Goal: Understand process/instructions

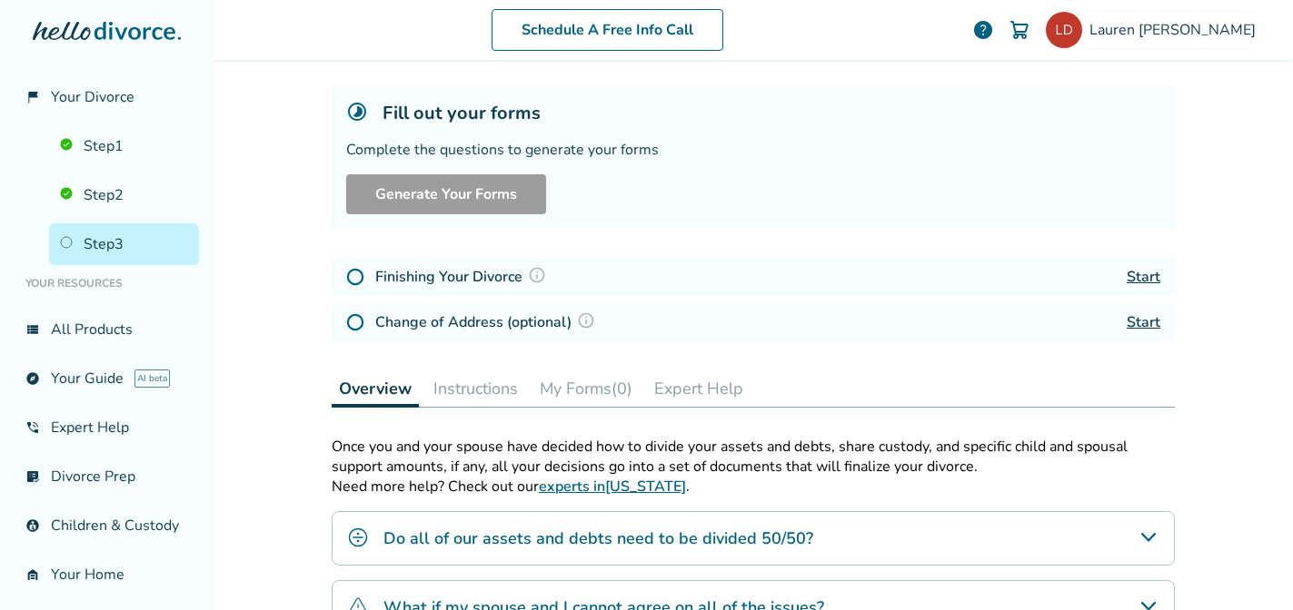
scroll to position [61, 0]
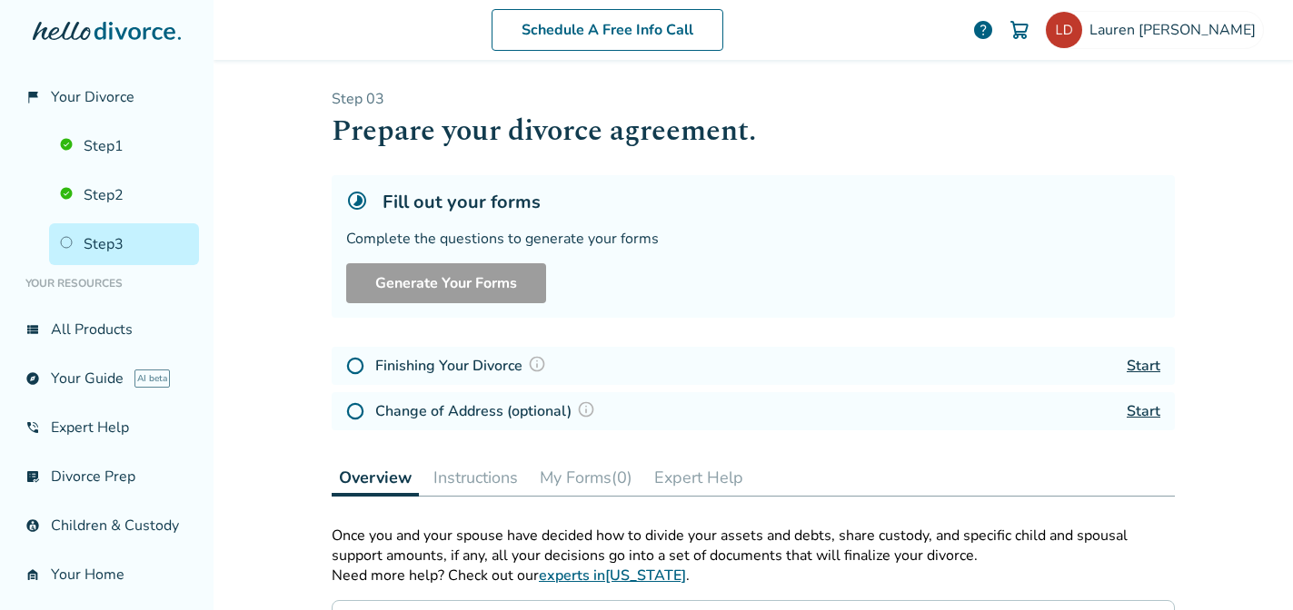
click at [105, 233] on link "Step 3" at bounding box center [124, 244] width 150 height 42
click at [105, 198] on link "Step 2" at bounding box center [124, 195] width 150 height 42
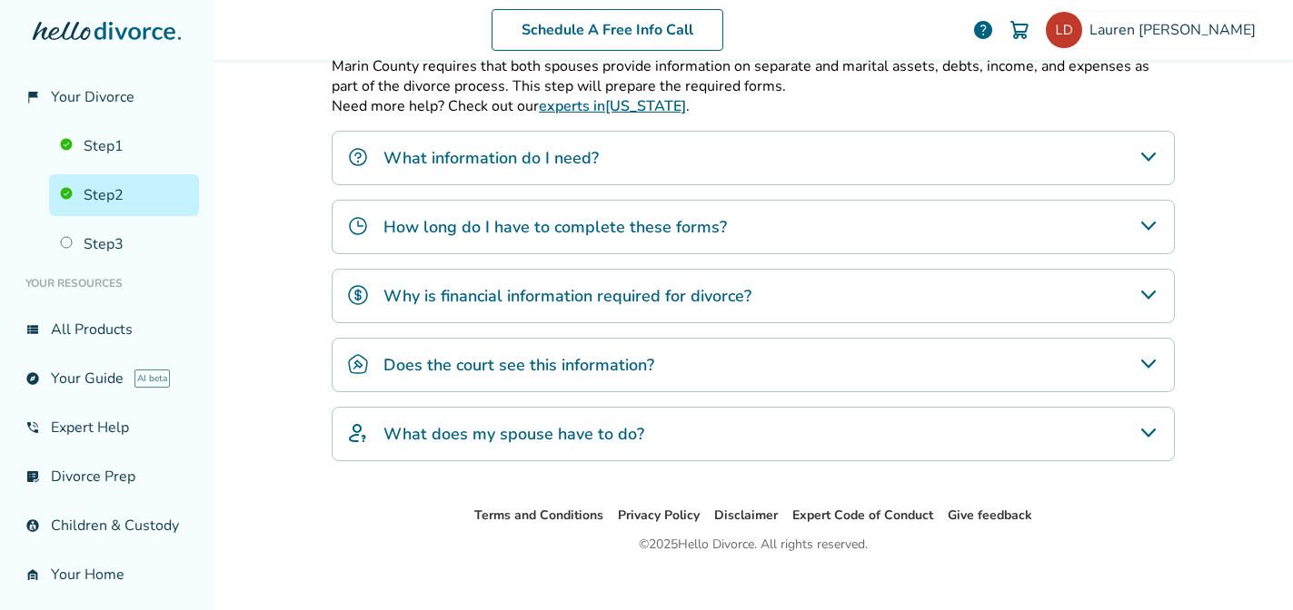
scroll to position [372, 0]
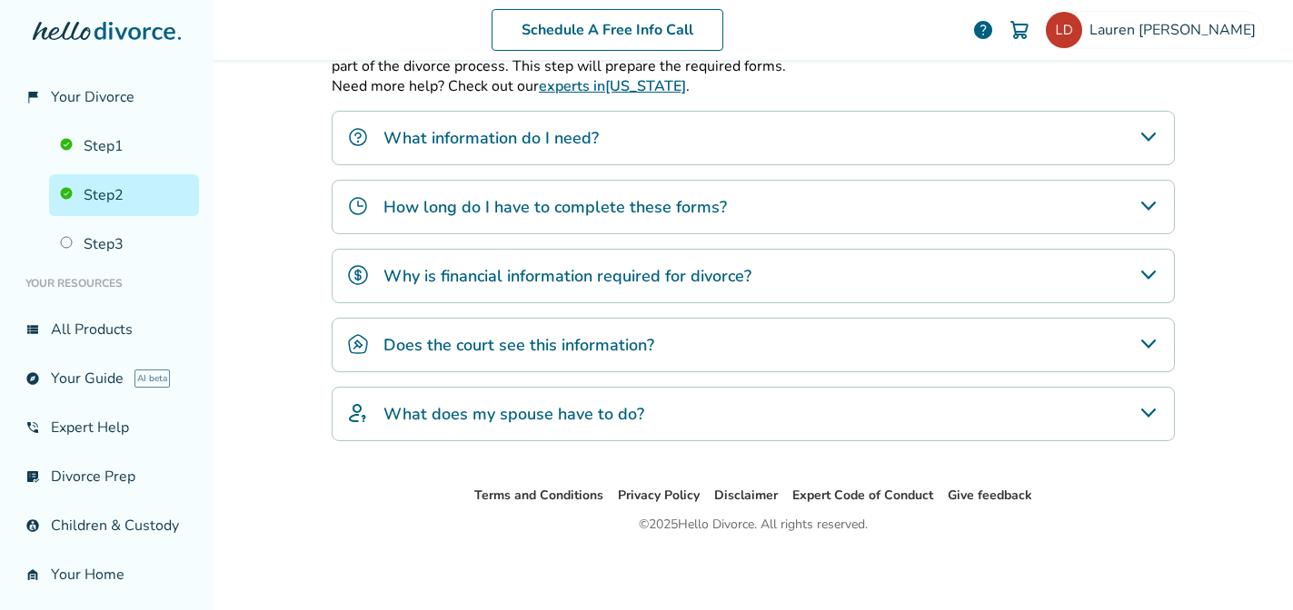
click at [586, 154] on div "What information do I need?" at bounding box center [753, 138] width 843 height 55
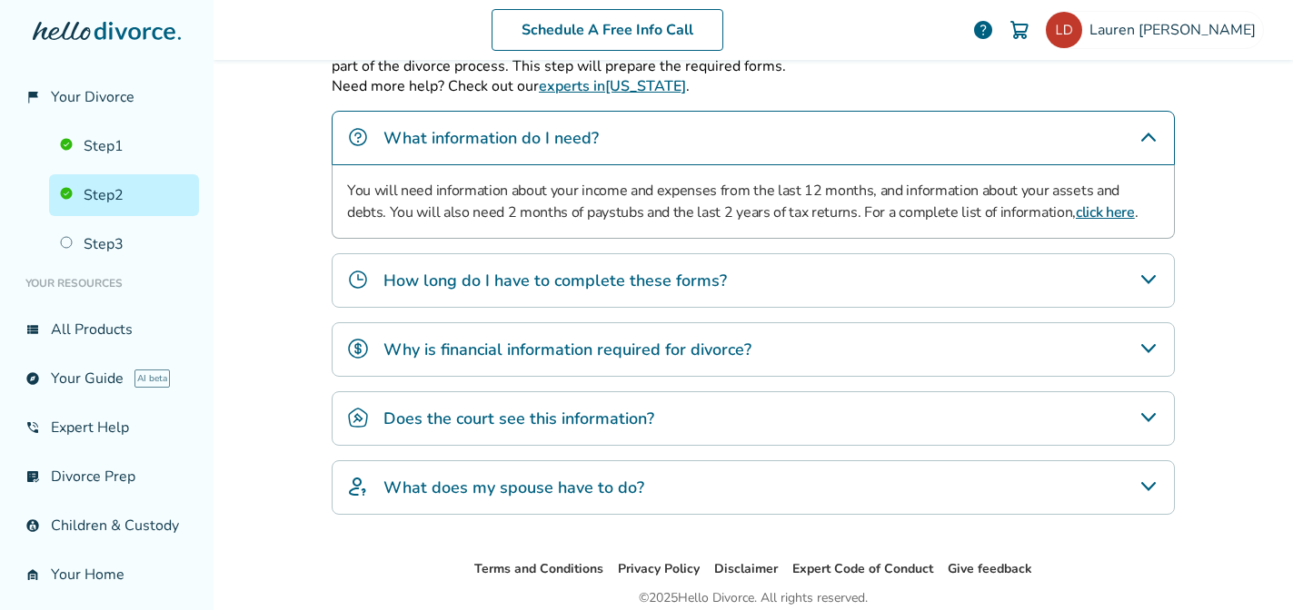
click at [586, 154] on div "What information do I need?" at bounding box center [753, 138] width 843 height 55
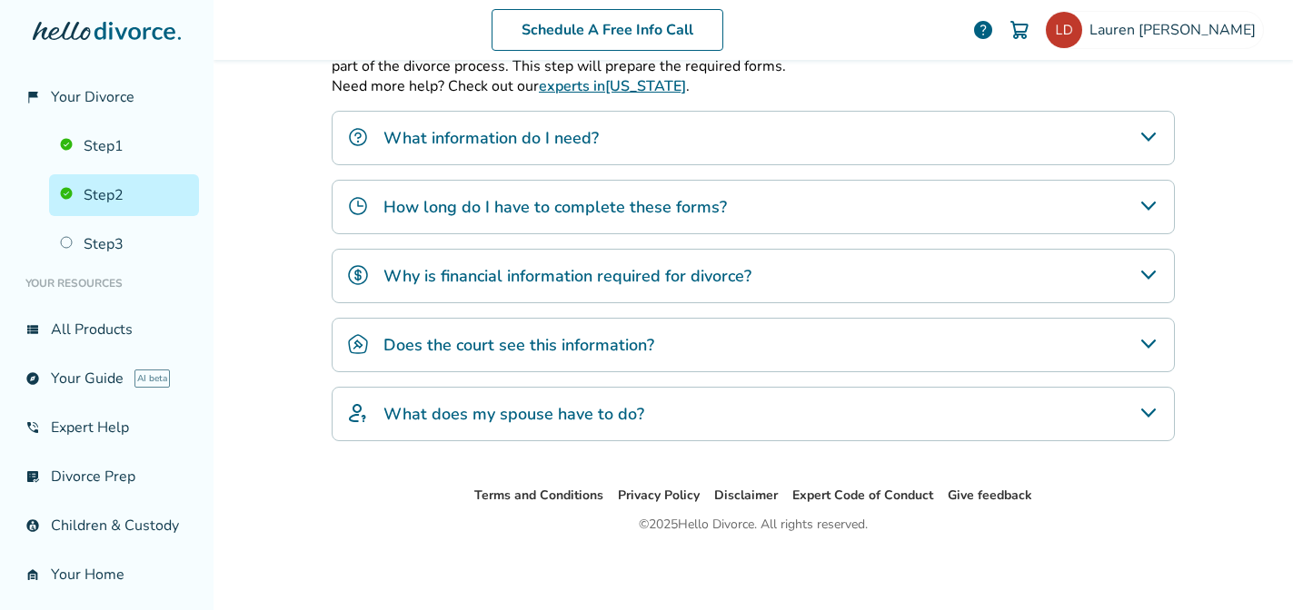
click at [594, 189] on div "How long do I have to complete these forms?" at bounding box center [753, 207] width 843 height 55
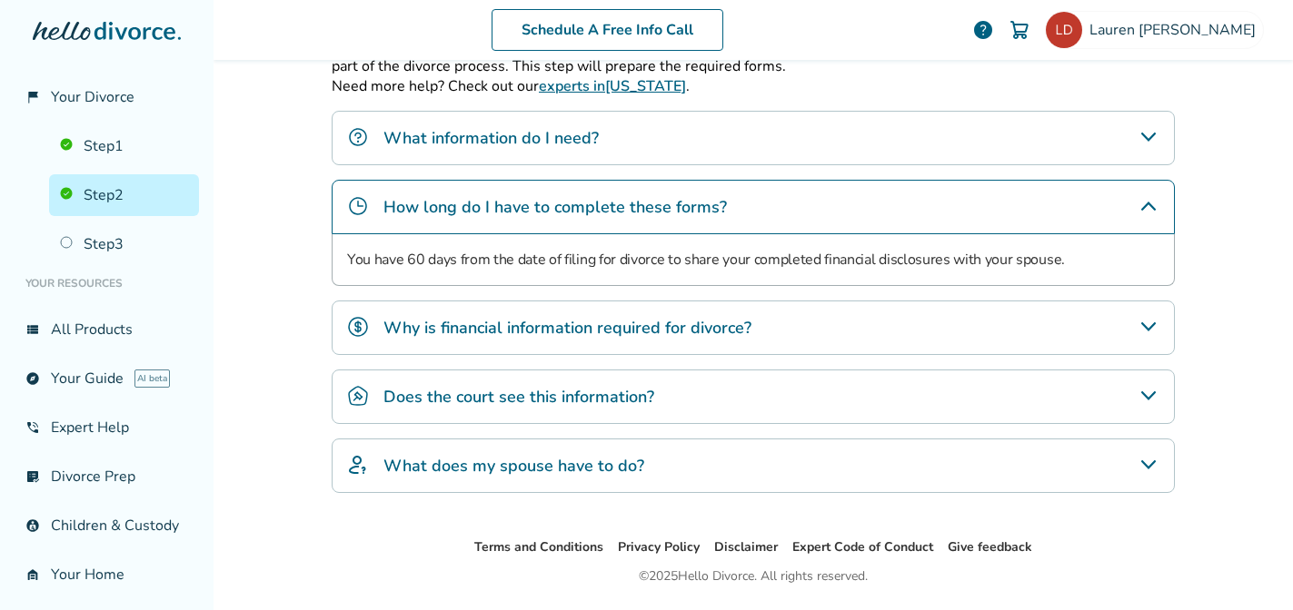
click at [594, 189] on div "How long do I have to complete these forms?" at bounding box center [753, 207] width 843 height 55
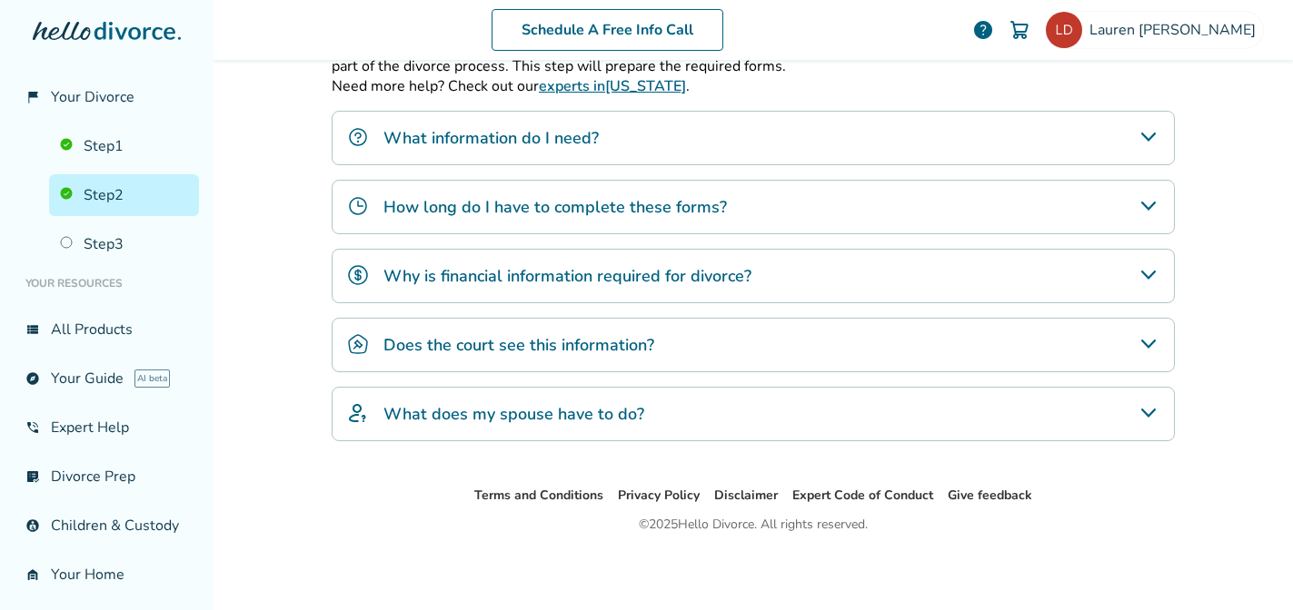
click at [587, 275] on h4 "Why is financial information required for divorce?" at bounding box center [567, 276] width 368 height 24
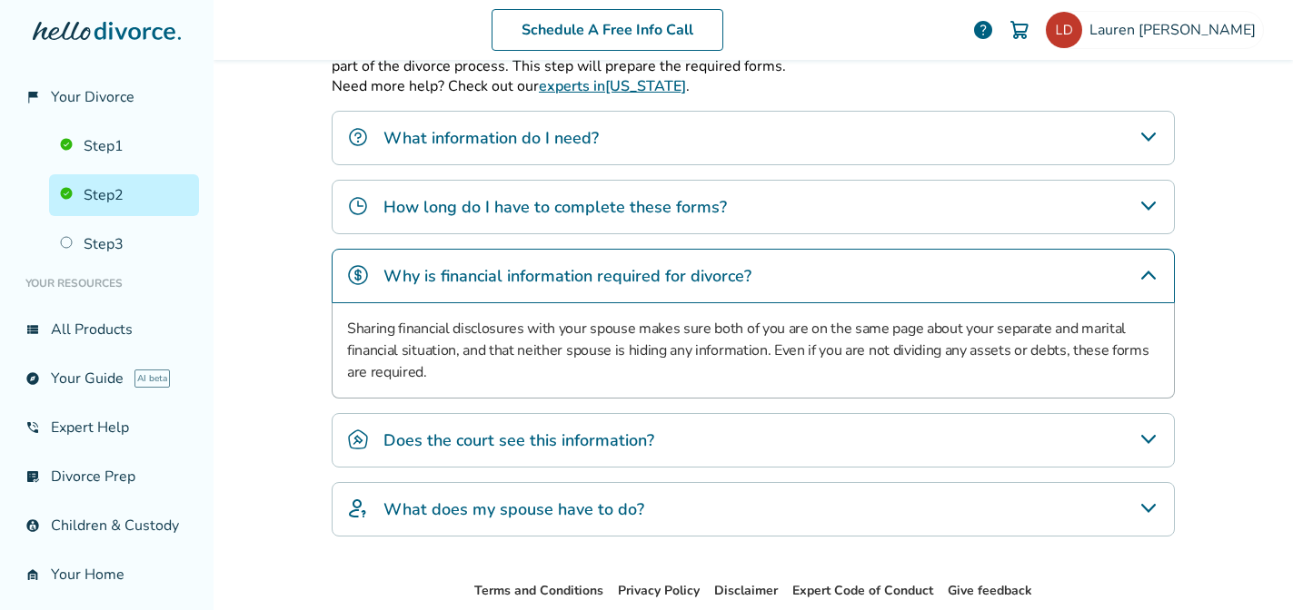
click at [587, 275] on h4 "Why is financial information required for divorce?" at bounding box center [567, 276] width 368 height 24
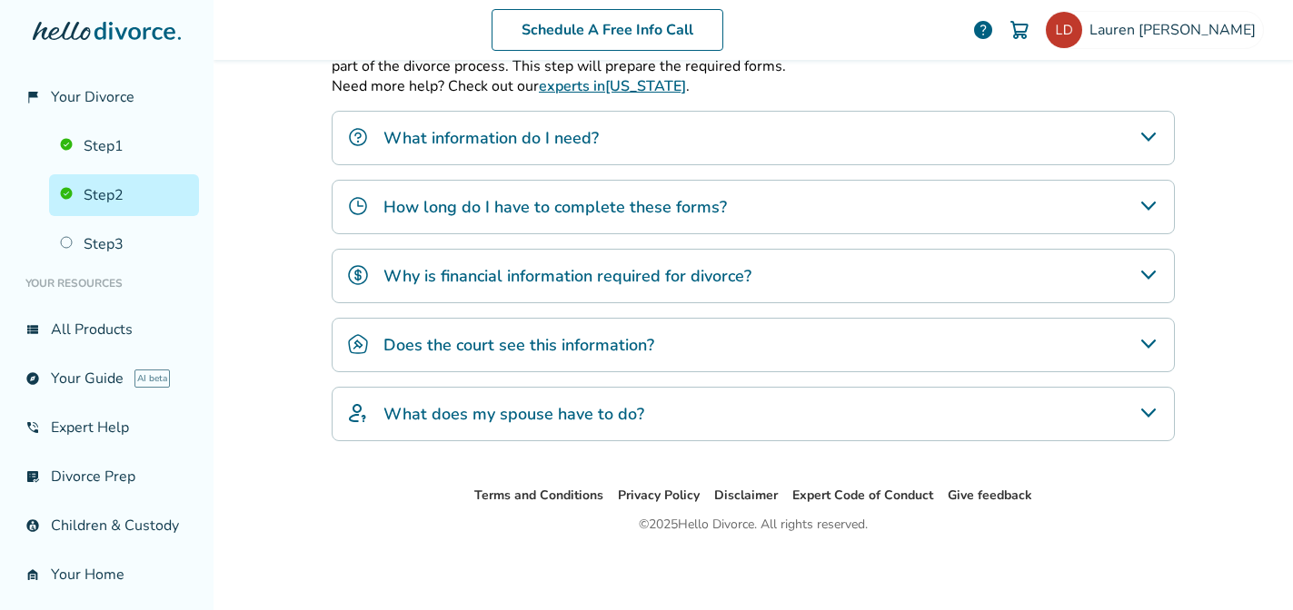
click at [589, 404] on h4 "What does my spouse have to do?" at bounding box center [513, 414] width 261 height 24
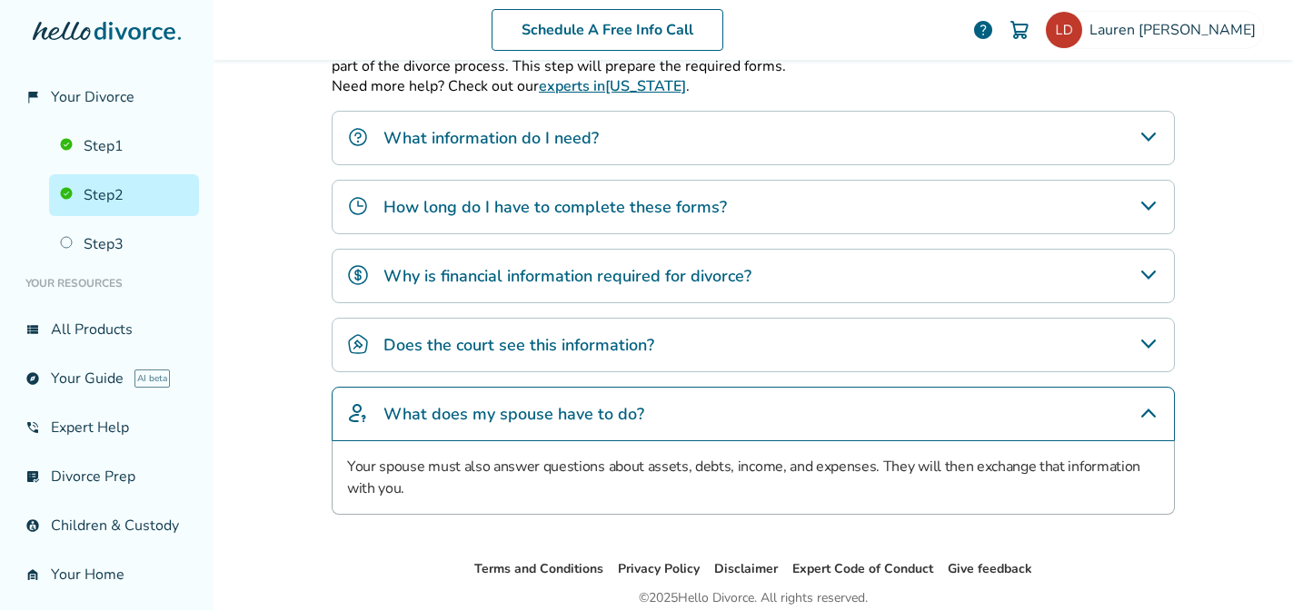
click at [589, 404] on h4 "What does my spouse have to do?" at bounding box center [513, 414] width 261 height 24
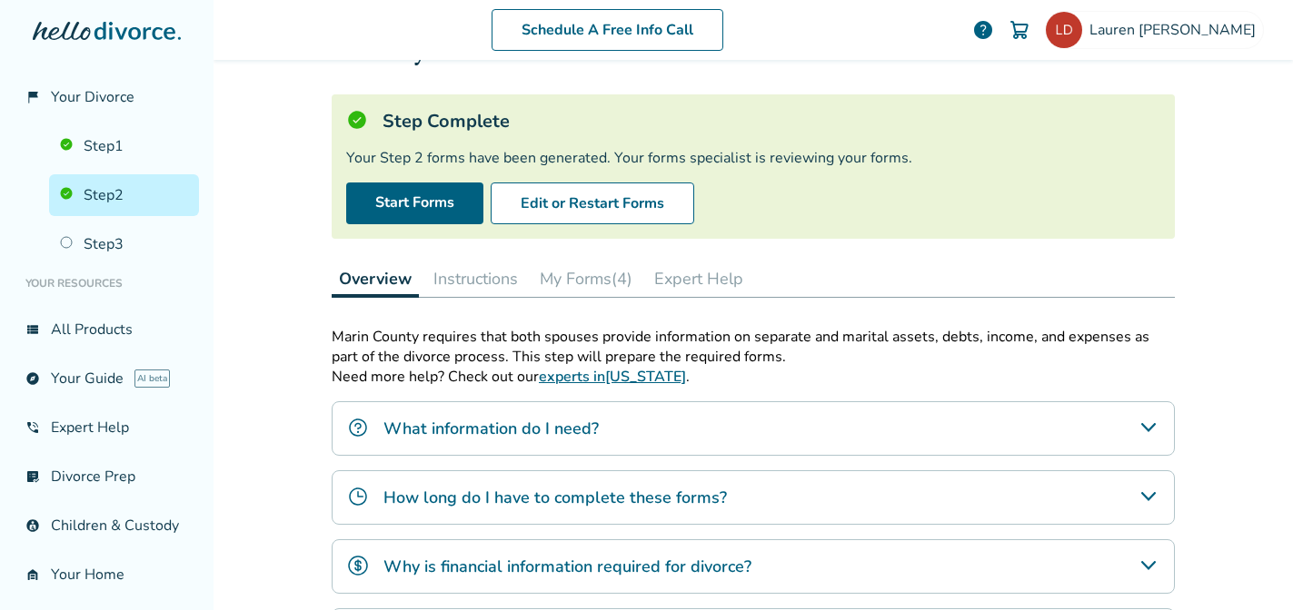
scroll to position [52, 0]
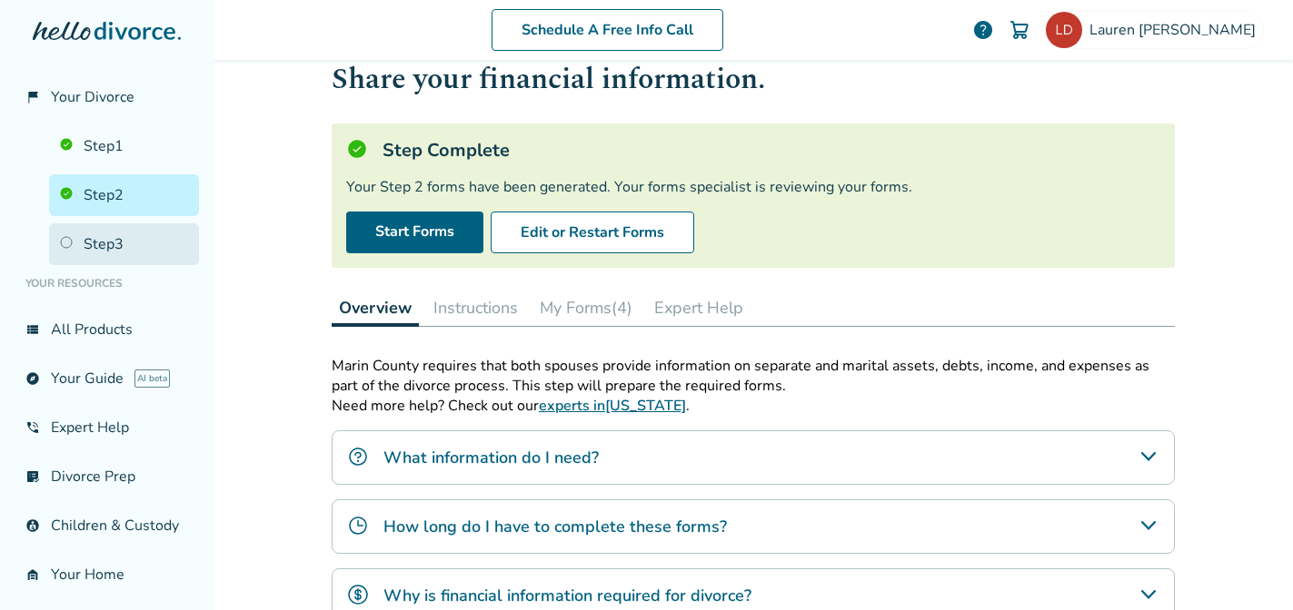
click at [103, 253] on link "Step 3" at bounding box center [124, 244] width 150 height 42
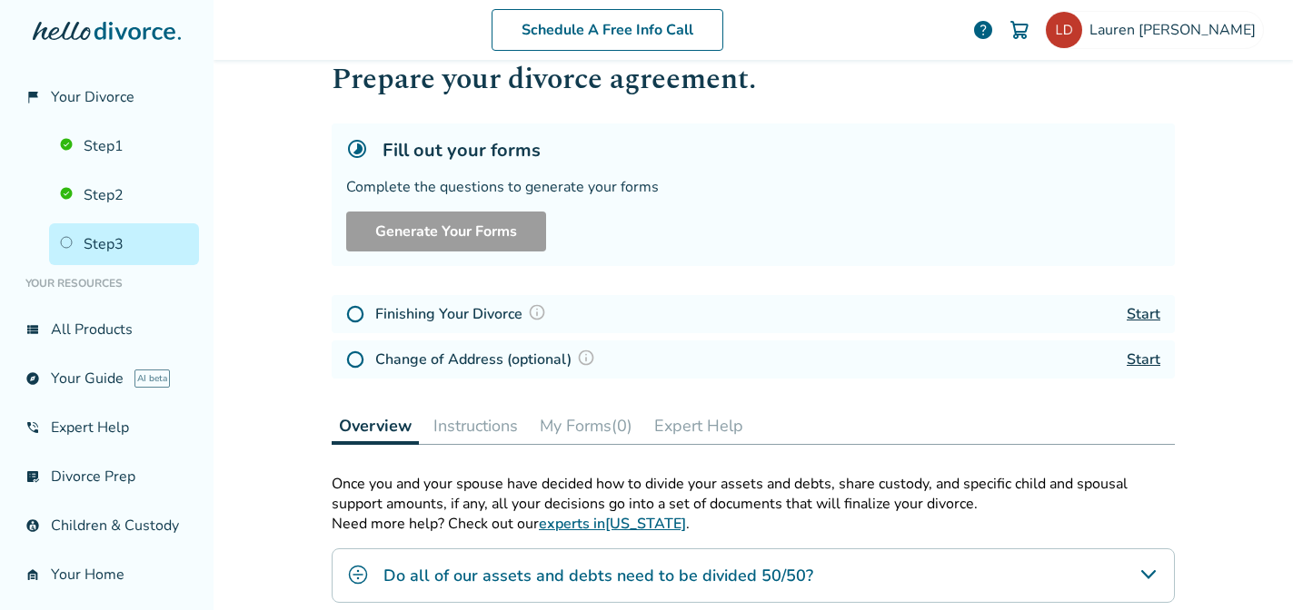
click at [1138, 308] on link "Start" at bounding box center [1143, 314] width 34 height 20
